Goal: Find specific page/section: Find specific page/section

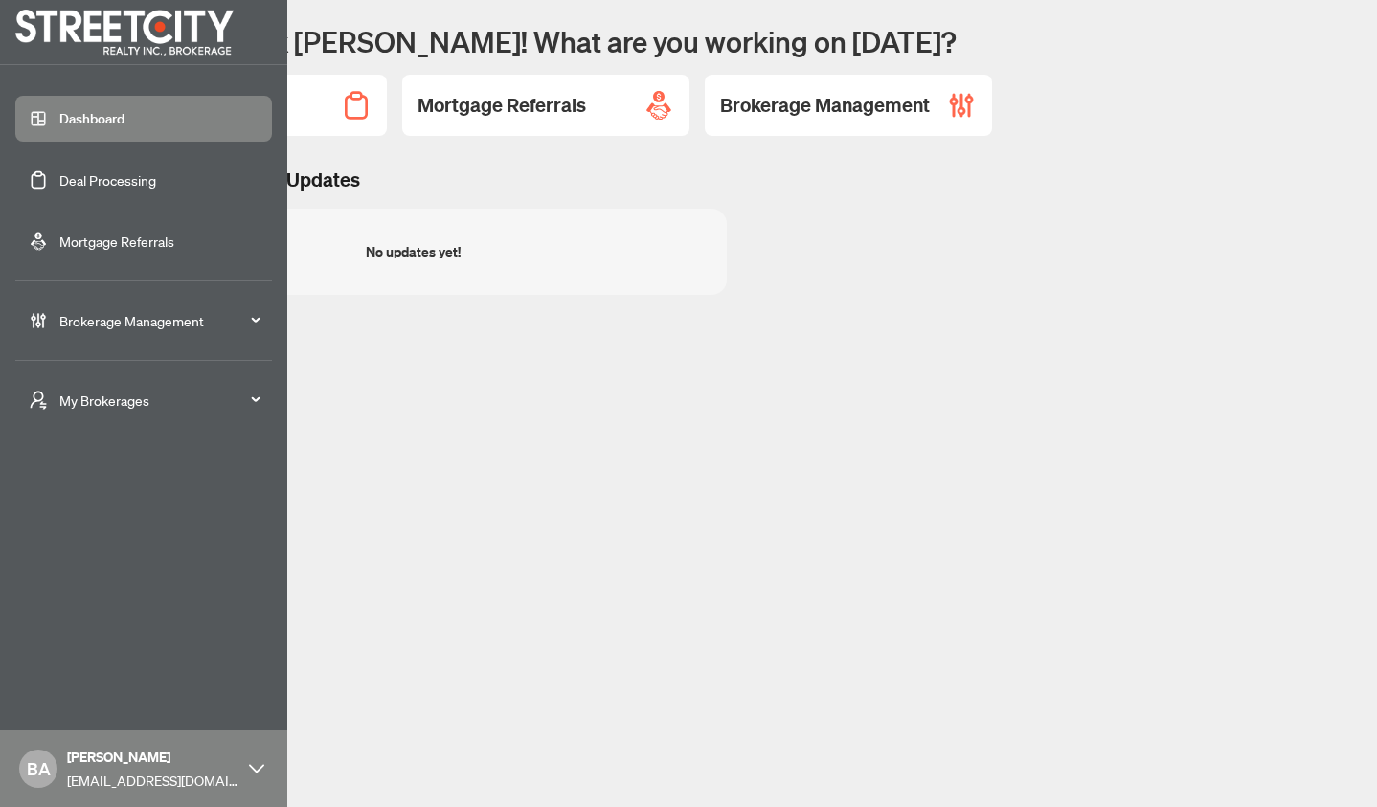
click at [97, 318] on span "Brokerage Management" at bounding box center [158, 320] width 199 height 21
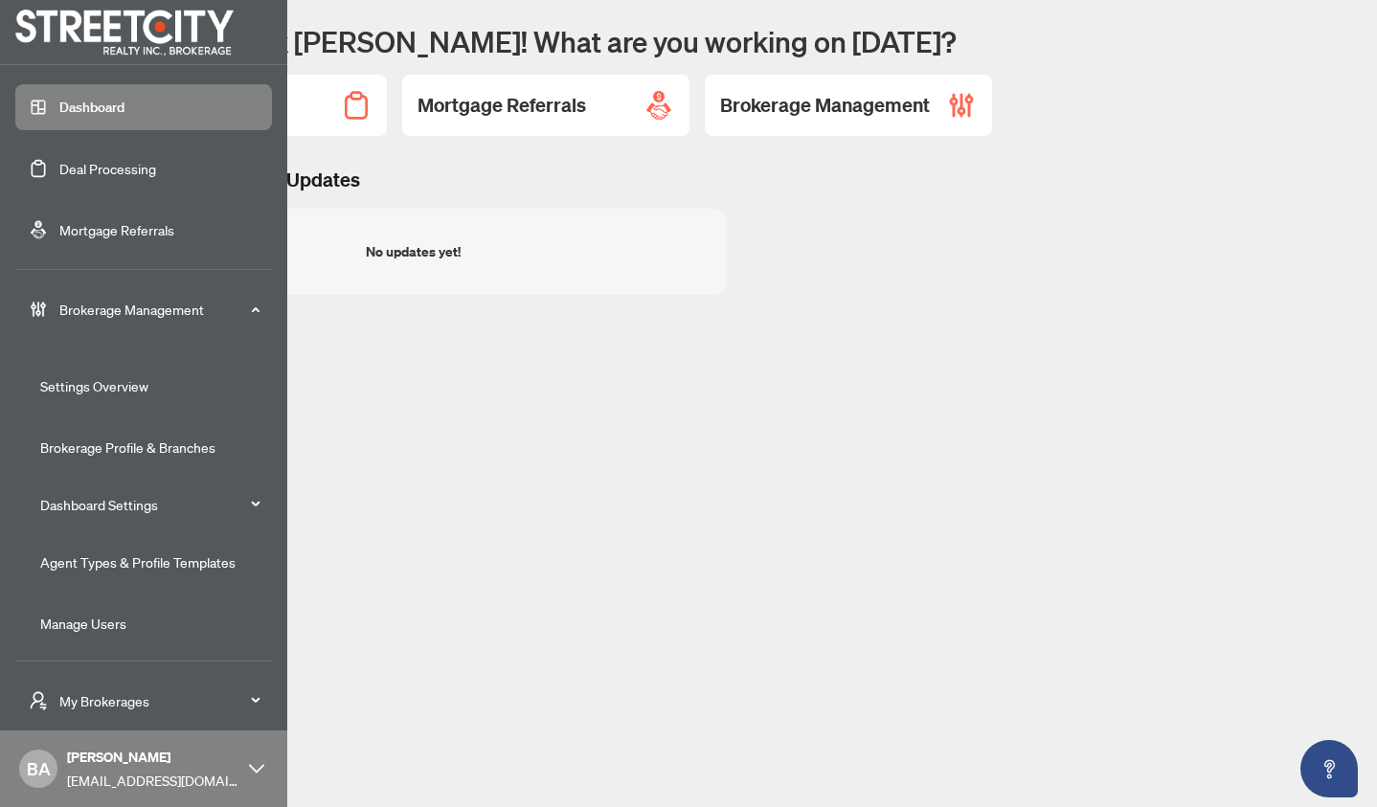
scroll to position [14, 0]
click at [99, 551] on link "Agent Types & Profile Templates" at bounding box center [137, 559] width 195 height 17
